Goal: Task Accomplishment & Management: Use online tool/utility

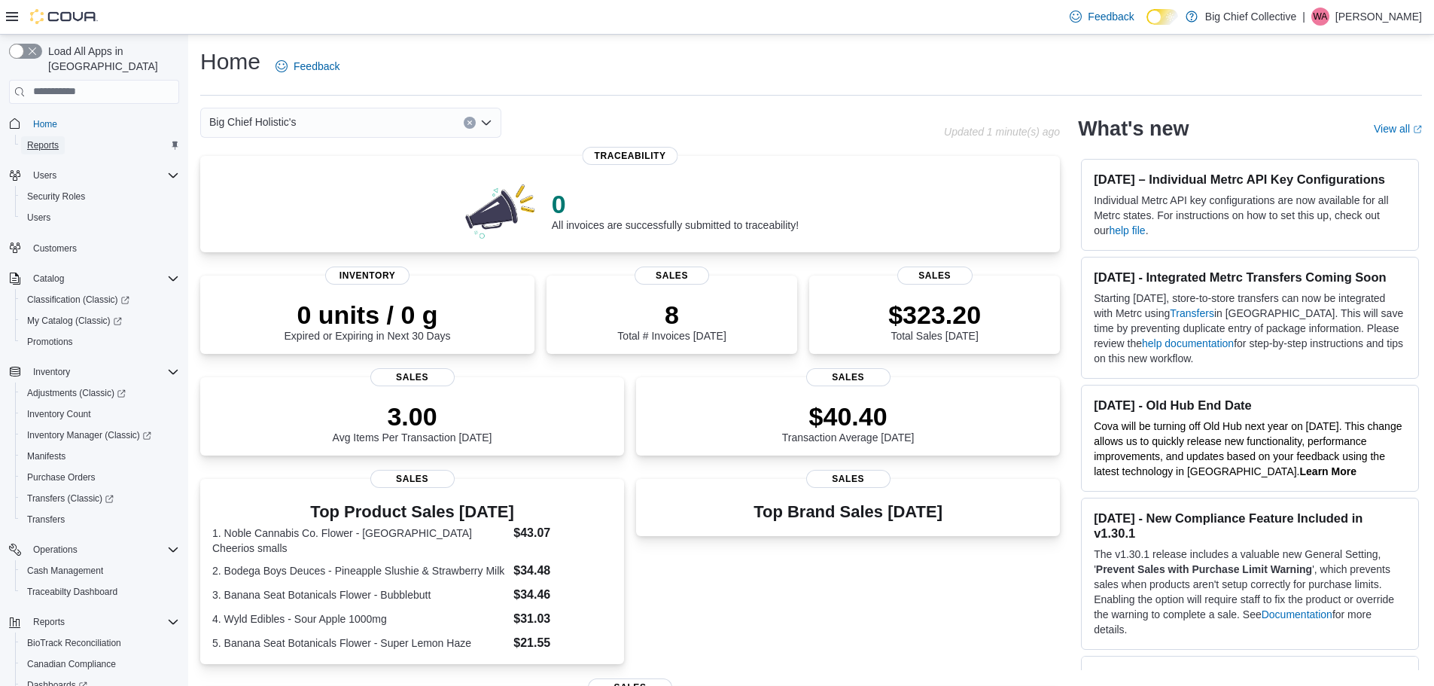
click at [39, 139] on span "Reports" at bounding box center [43, 145] width 32 height 12
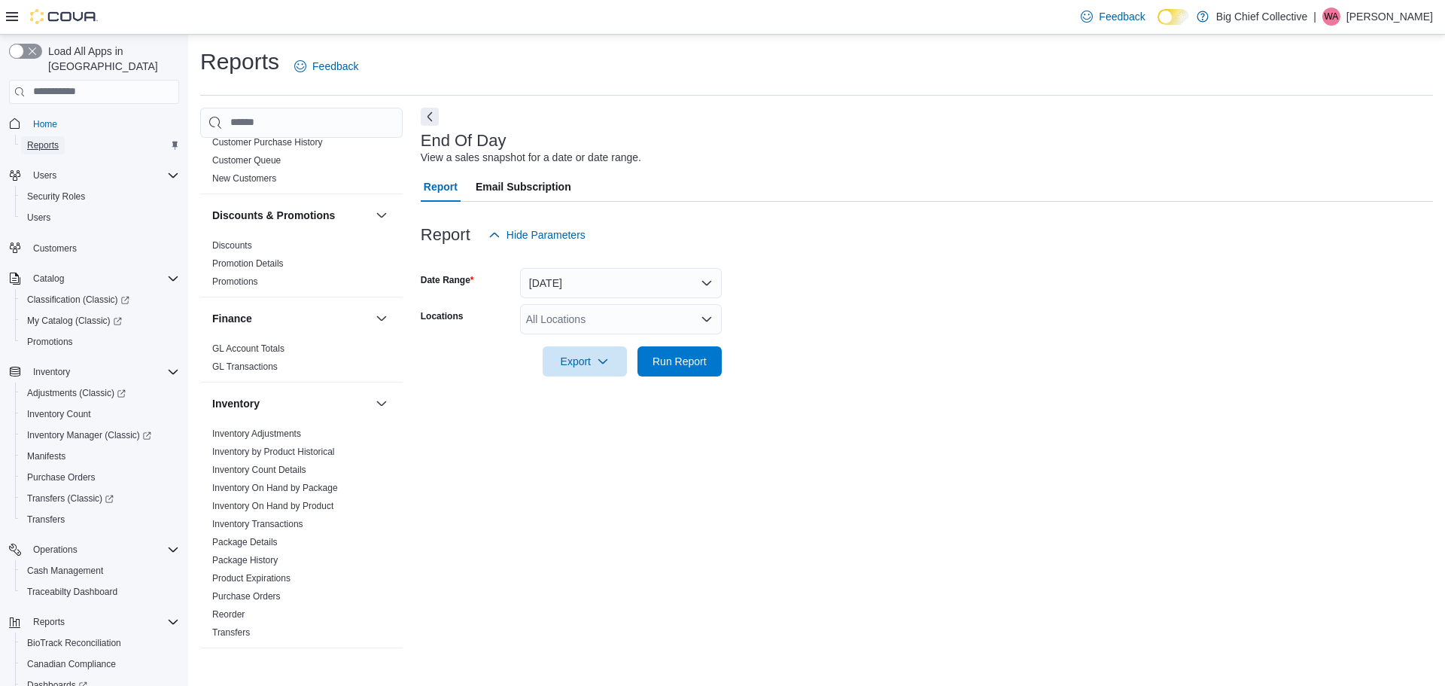
scroll to position [301, 0]
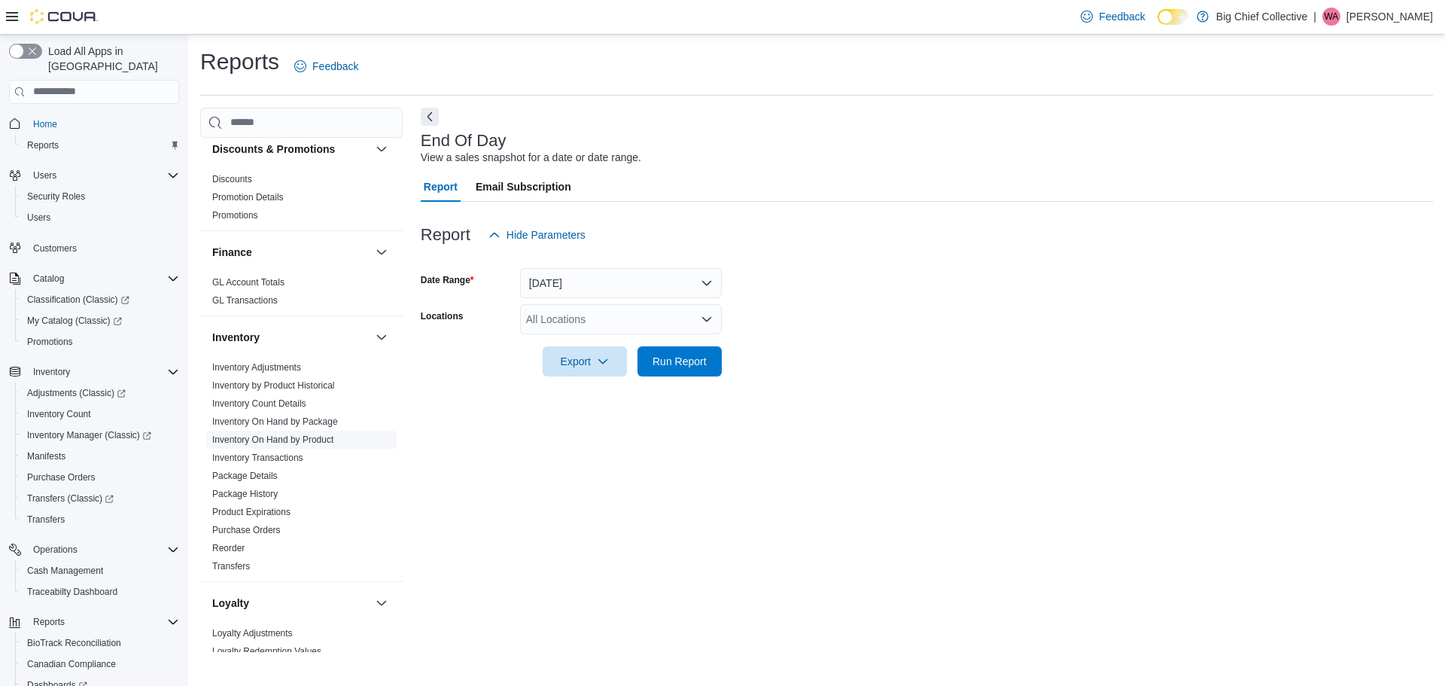
click at [322, 432] on span "Inventory On Hand by Product" at bounding box center [301, 440] width 190 height 18
click at [318, 437] on link "Inventory On Hand by Product" at bounding box center [272, 439] width 121 height 11
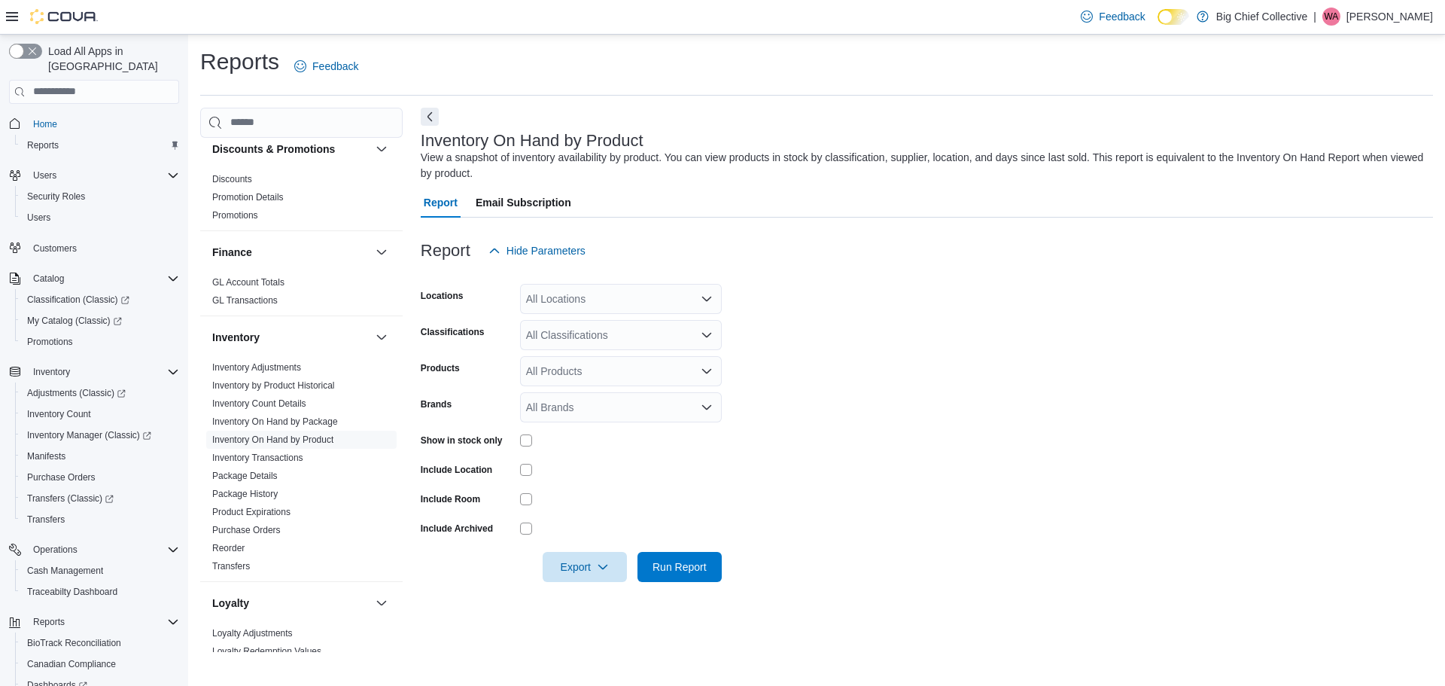
click at [609, 306] on div "All Locations" at bounding box center [621, 299] width 202 height 30
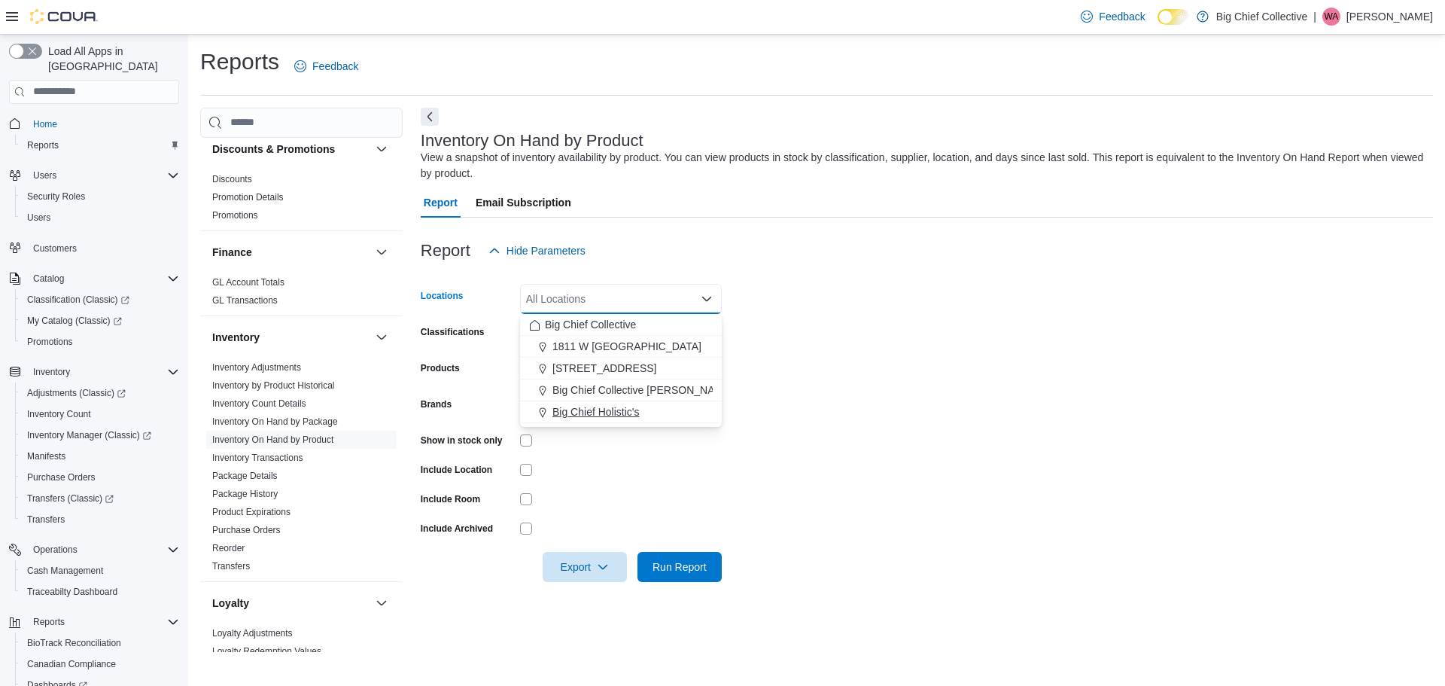
click at [583, 409] on span "Big Chief Holistic's" at bounding box center [595, 411] width 87 height 15
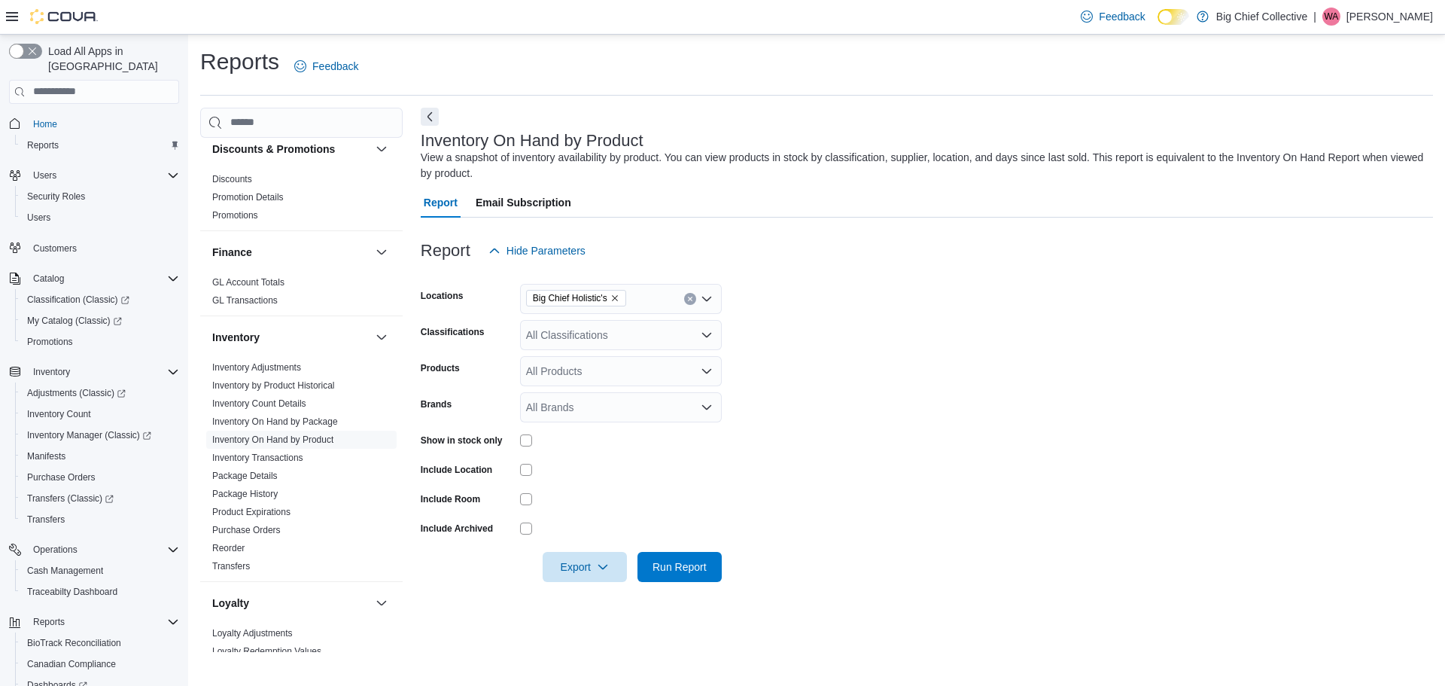
click at [802, 293] on form "Locations Big Chief Holistic's Classifications All Classifications Products All…" at bounding box center [927, 424] width 1012 height 316
click at [536, 335] on div "All Classifications" at bounding box center [621, 335] width 202 height 30
click at [560, 378] on span "Flower" at bounding box center [568, 382] width 32 height 15
drag, startPoint x: 936, startPoint y: 325, endPoint x: 880, endPoint y: 324, distance: 56.5
click at [934, 325] on form "Locations Big Chief Holistic's Classifications Flower Products All Products Bra…" at bounding box center [927, 424] width 1012 height 316
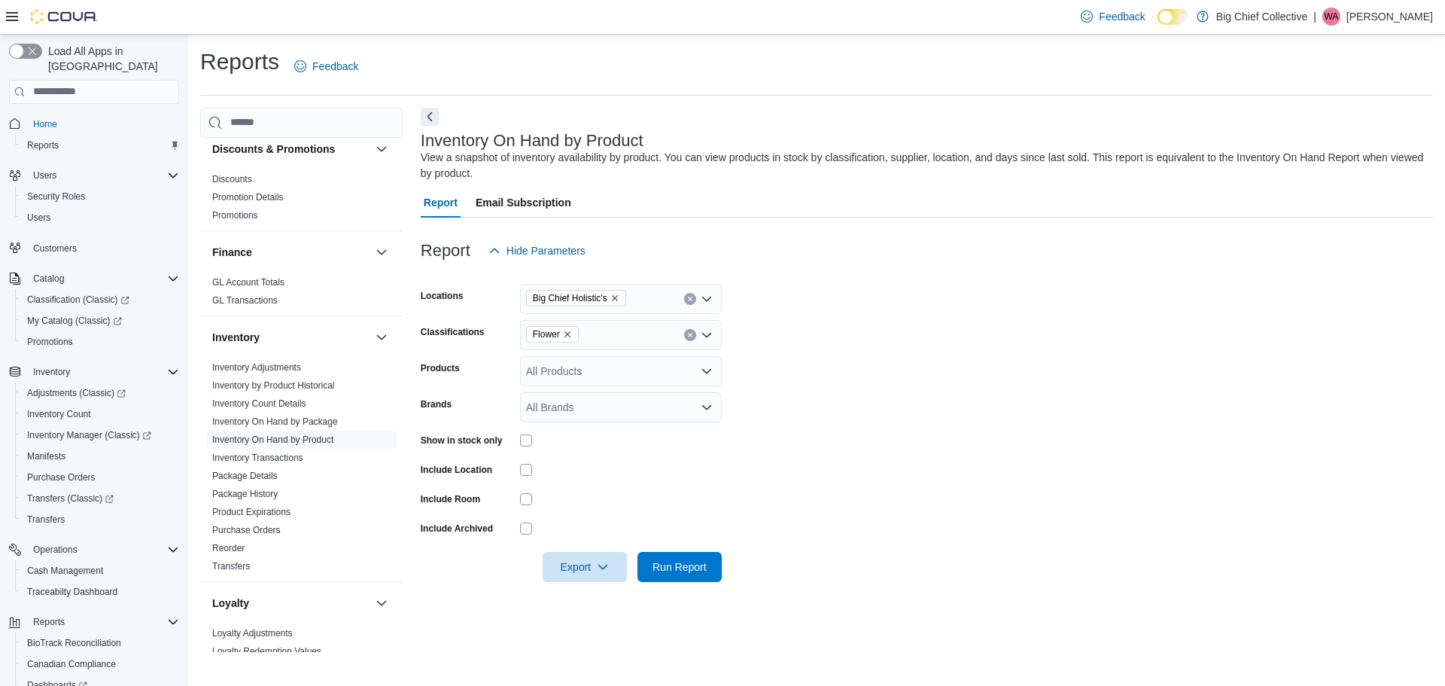
click at [579, 550] on div at bounding box center [927, 546] width 1012 height 12
click at [582, 562] on span "Export" at bounding box center [585, 566] width 66 height 30
click at [598, 479] on span "Export to Excel" at bounding box center [587, 476] width 68 height 12
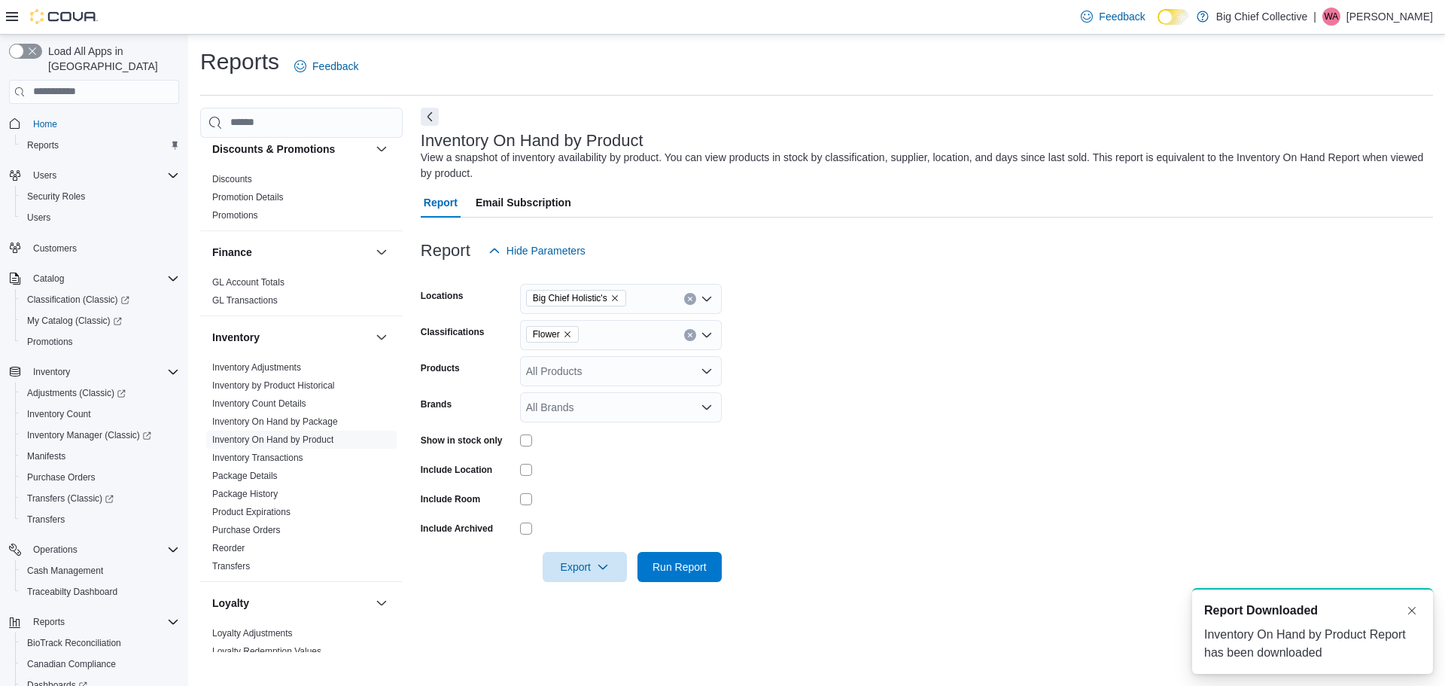
click at [1434, 674] on div at bounding box center [1434, 674] width 0 height 0
click at [1411, 615] on button "Dismiss toast" at bounding box center [1412, 610] width 18 height 18
